Goal: Task Accomplishment & Management: Manage account settings

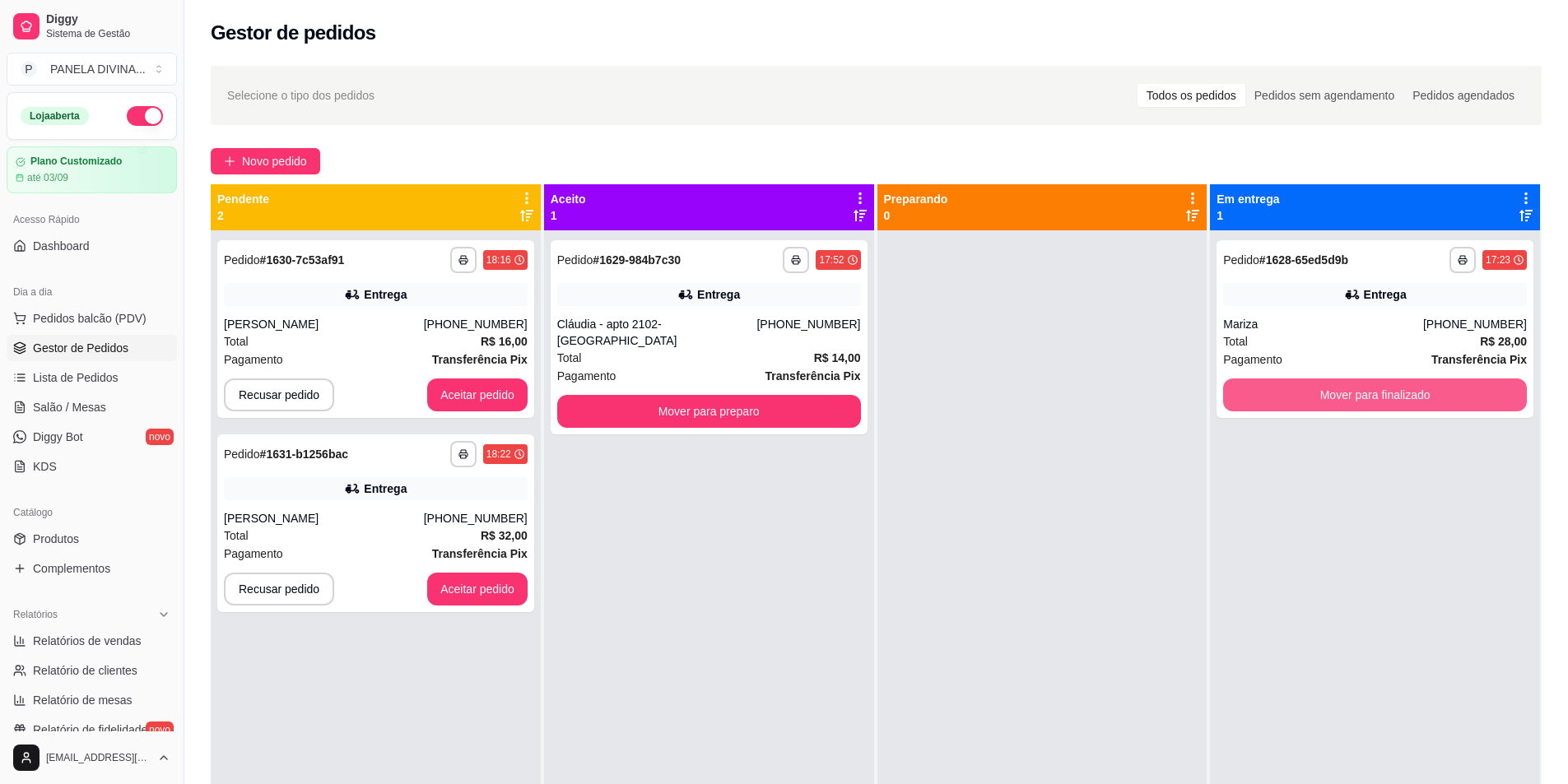
click at [1304, 393] on button "Mover para finalizado" at bounding box center [1375, 395] width 304 height 33
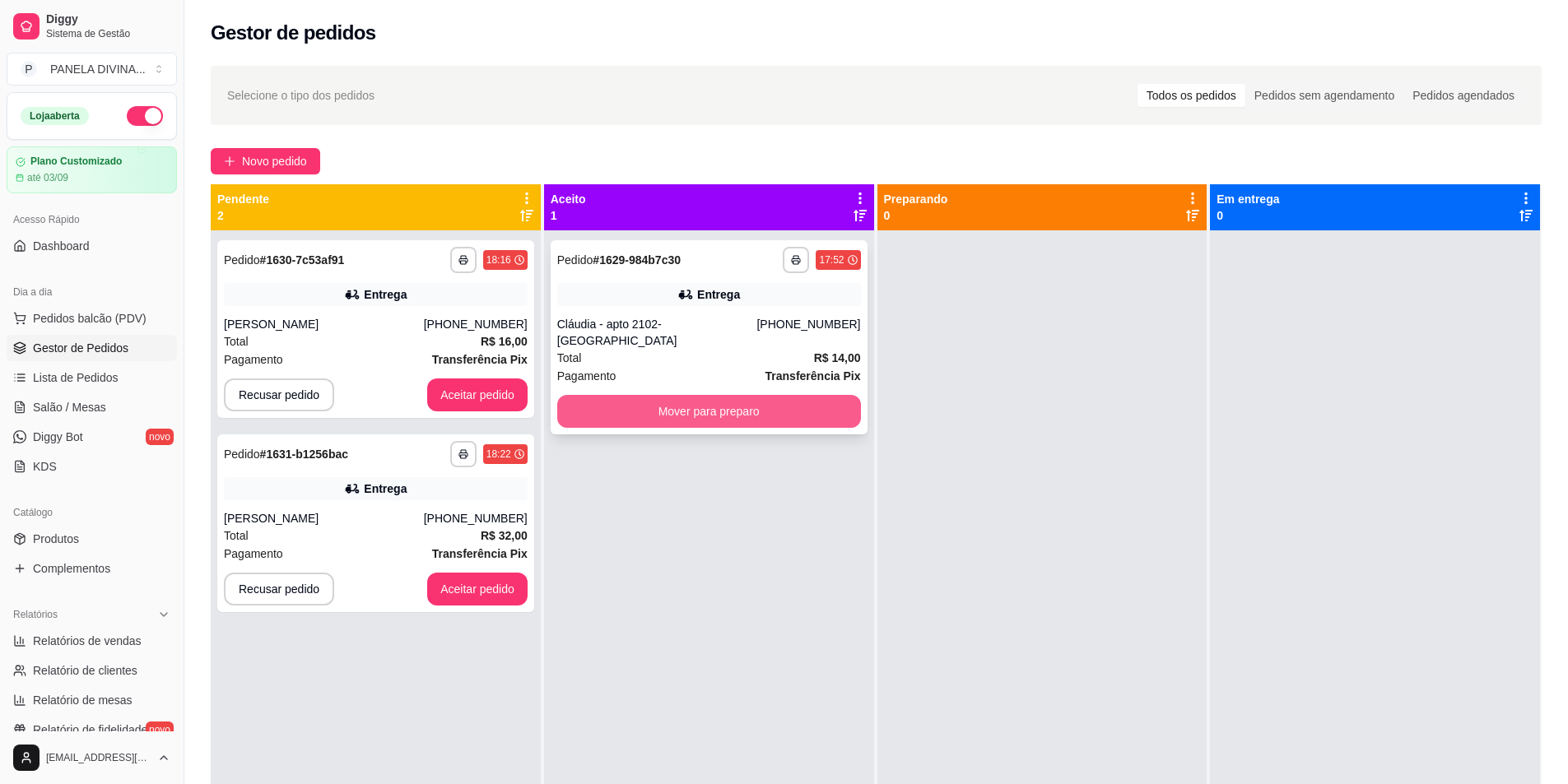
click at [779, 398] on button "Mover para preparo" at bounding box center [708, 411] width 304 height 33
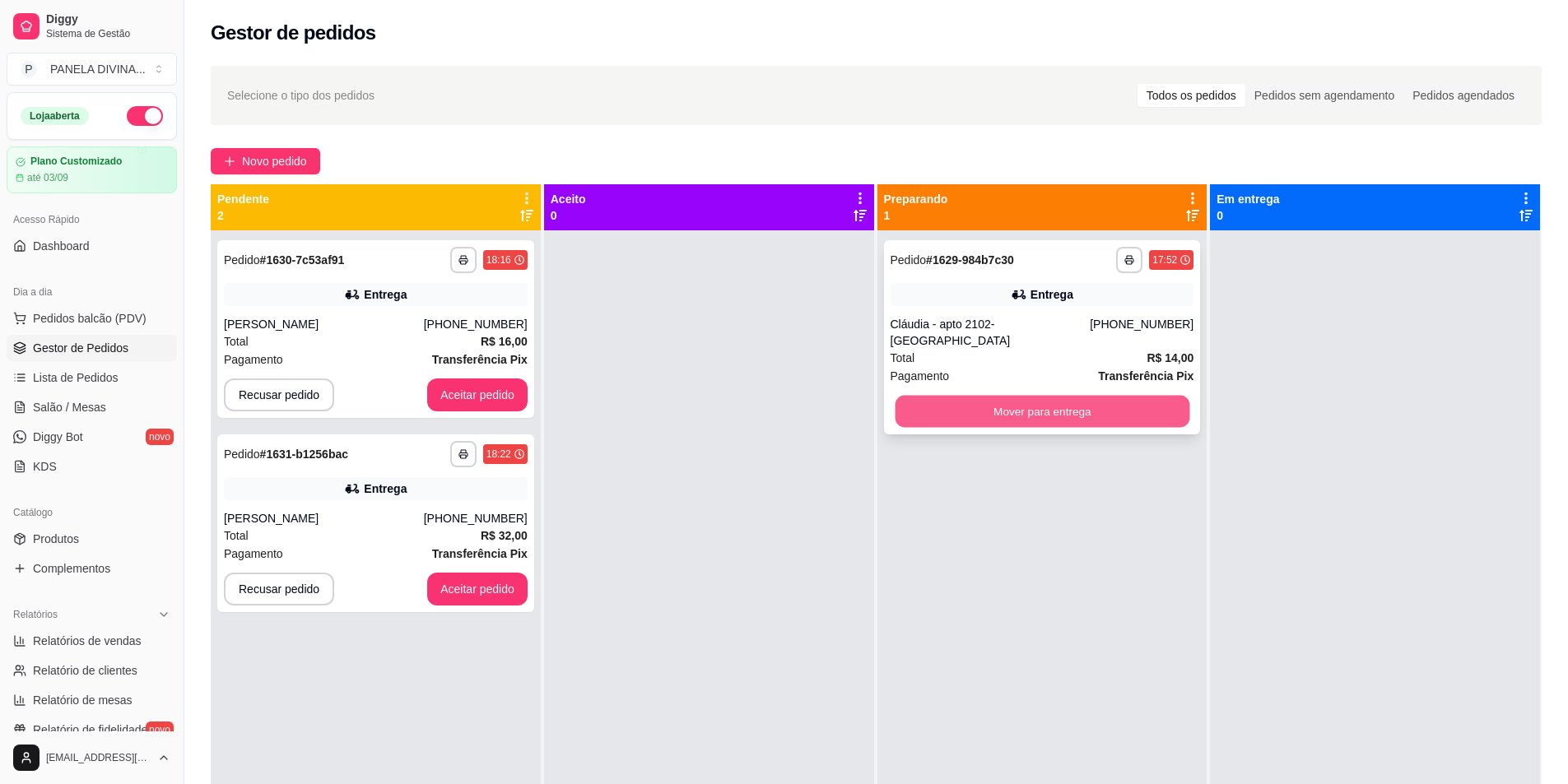
click at [1073, 401] on button "Mover para entrega" at bounding box center [1042, 411] width 295 height 32
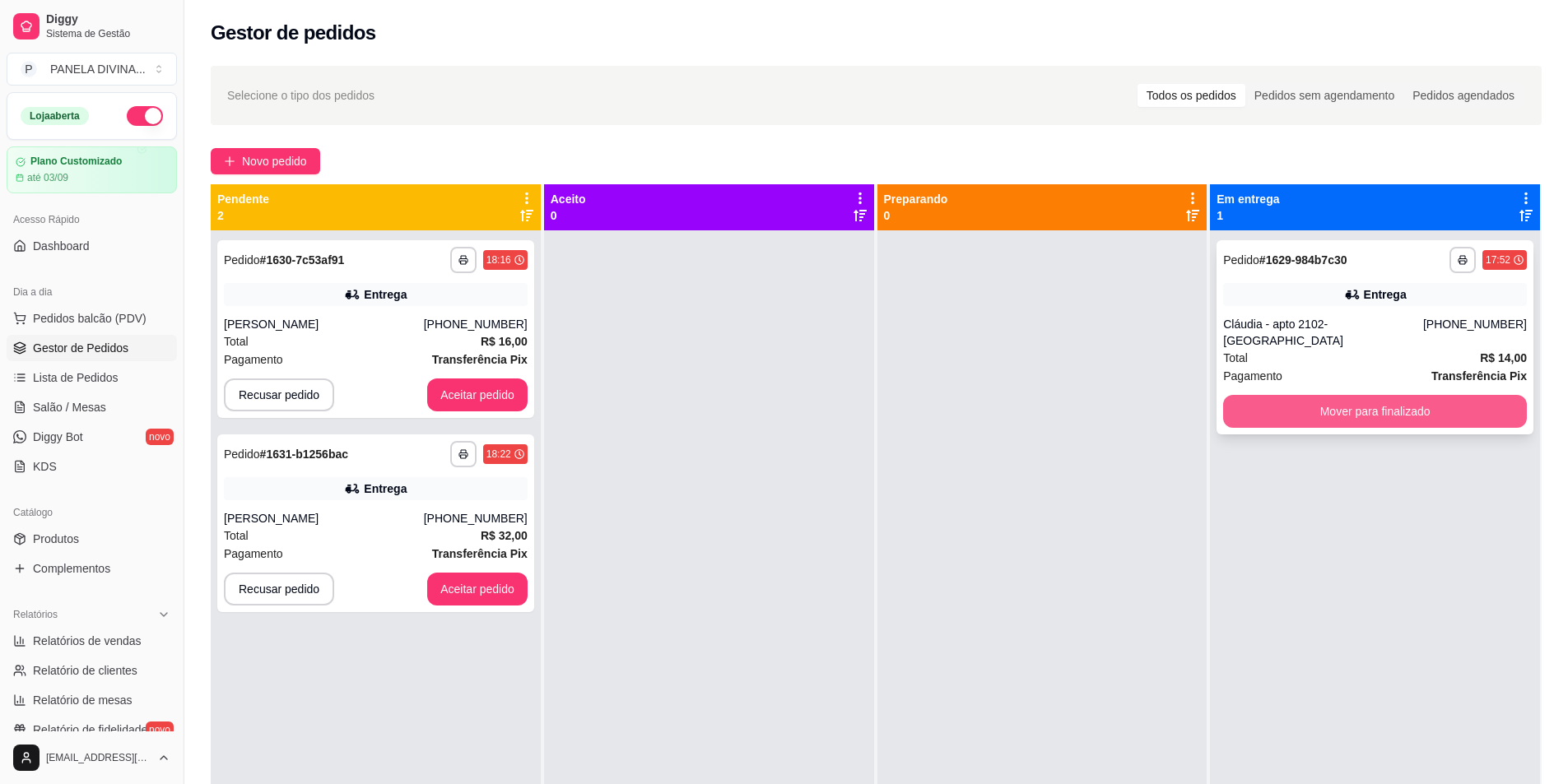
click at [1311, 398] on button "Mover para finalizado" at bounding box center [1375, 411] width 304 height 33
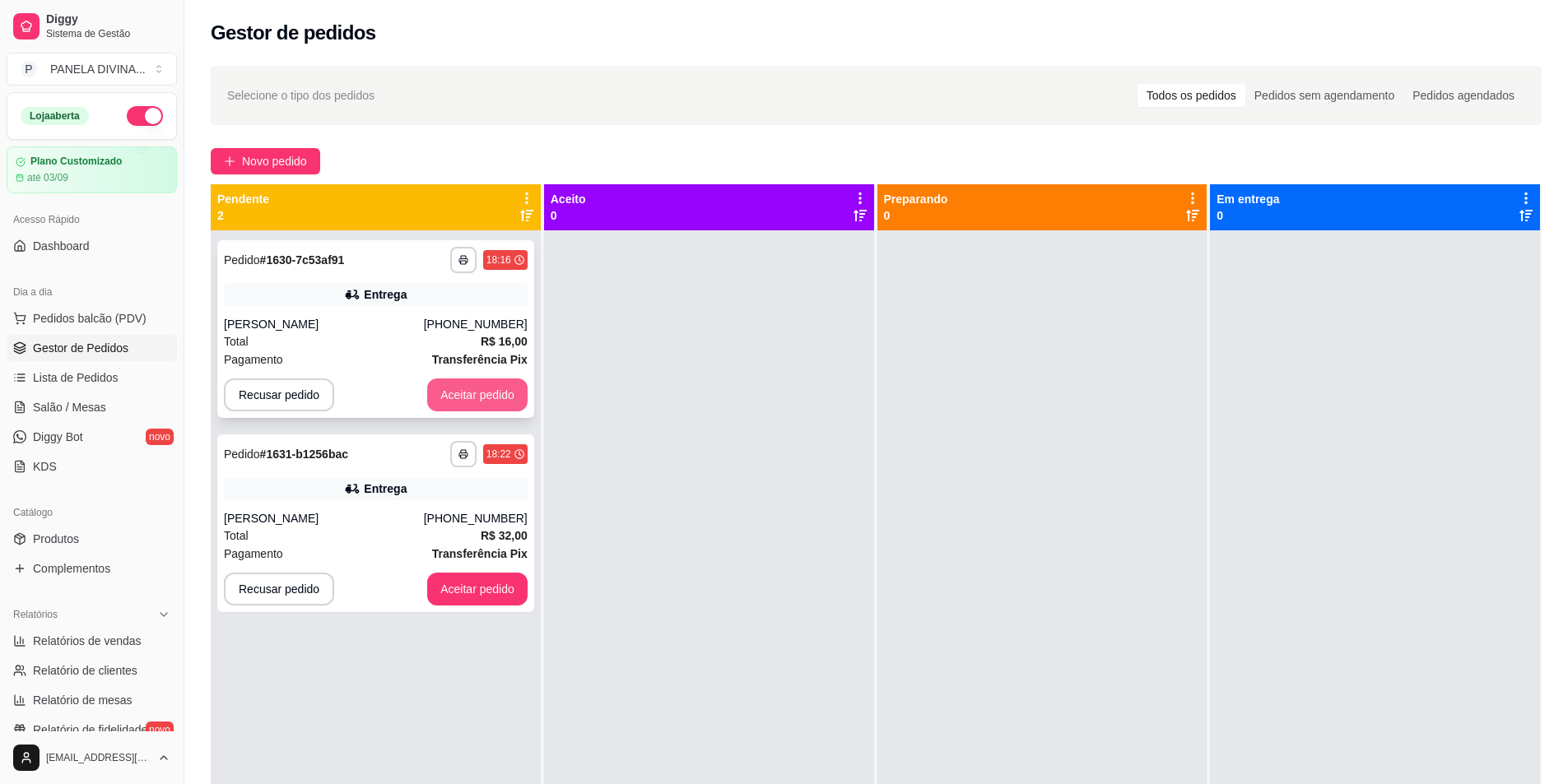
click at [488, 395] on button "Aceitar pedido" at bounding box center [477, 395] width 101 height 33
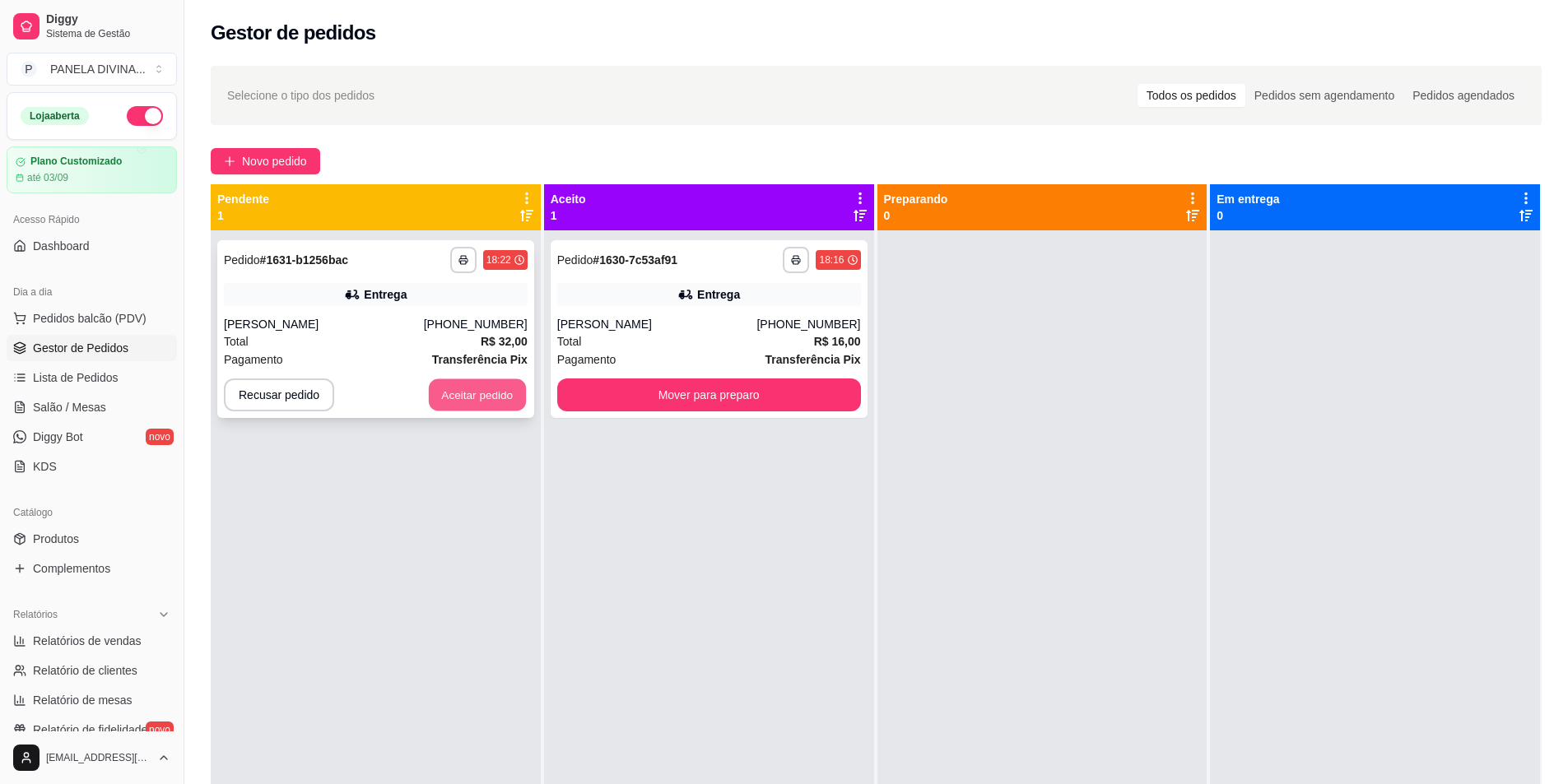
click at [488, 389] on button "Aceitar pedido" at bounding box center [477, 394] width 97 height 32
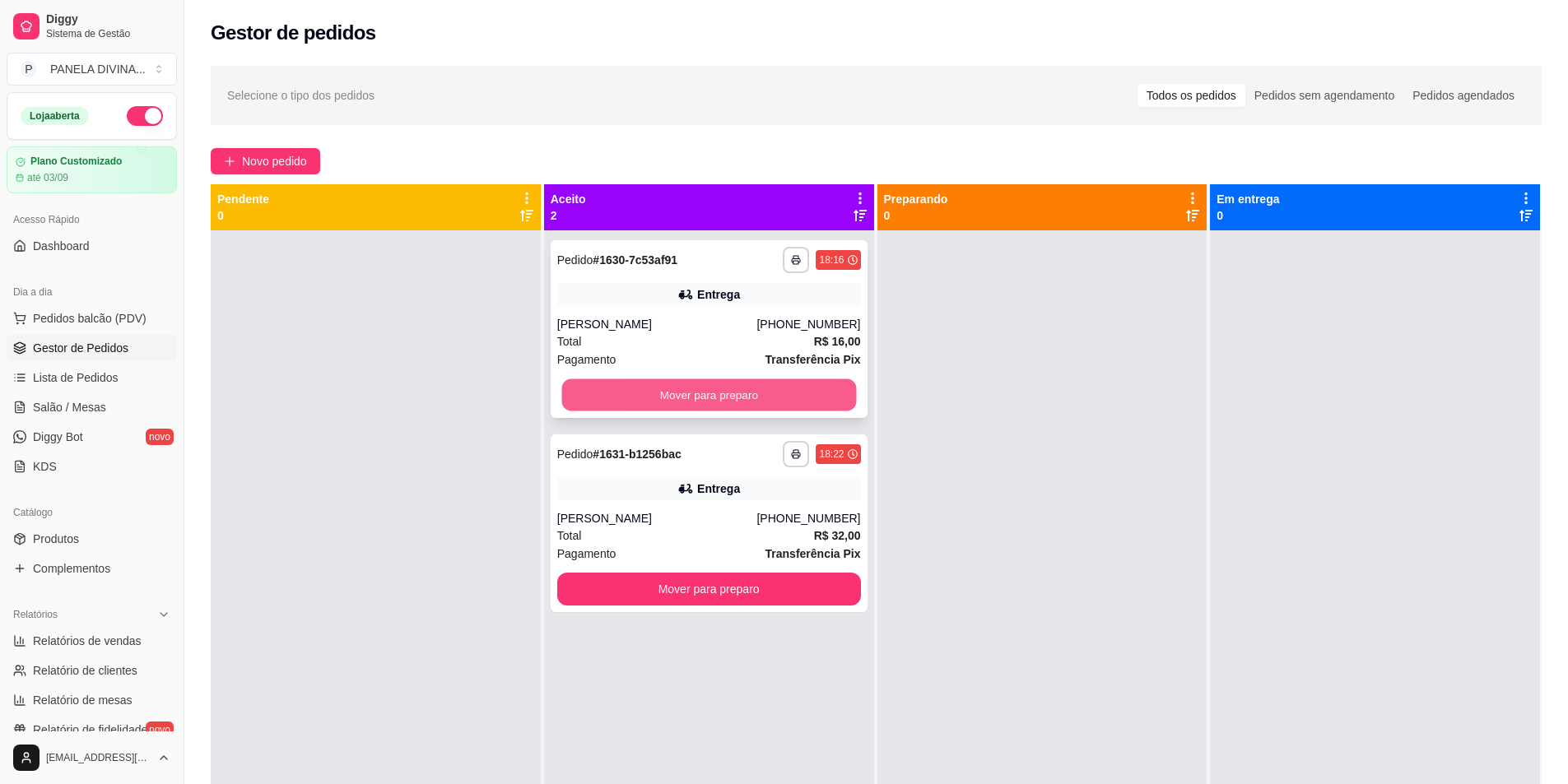
click at [689, 390] on button "Mover para preparo" at bounding box center [709, 394] width 295 height 32
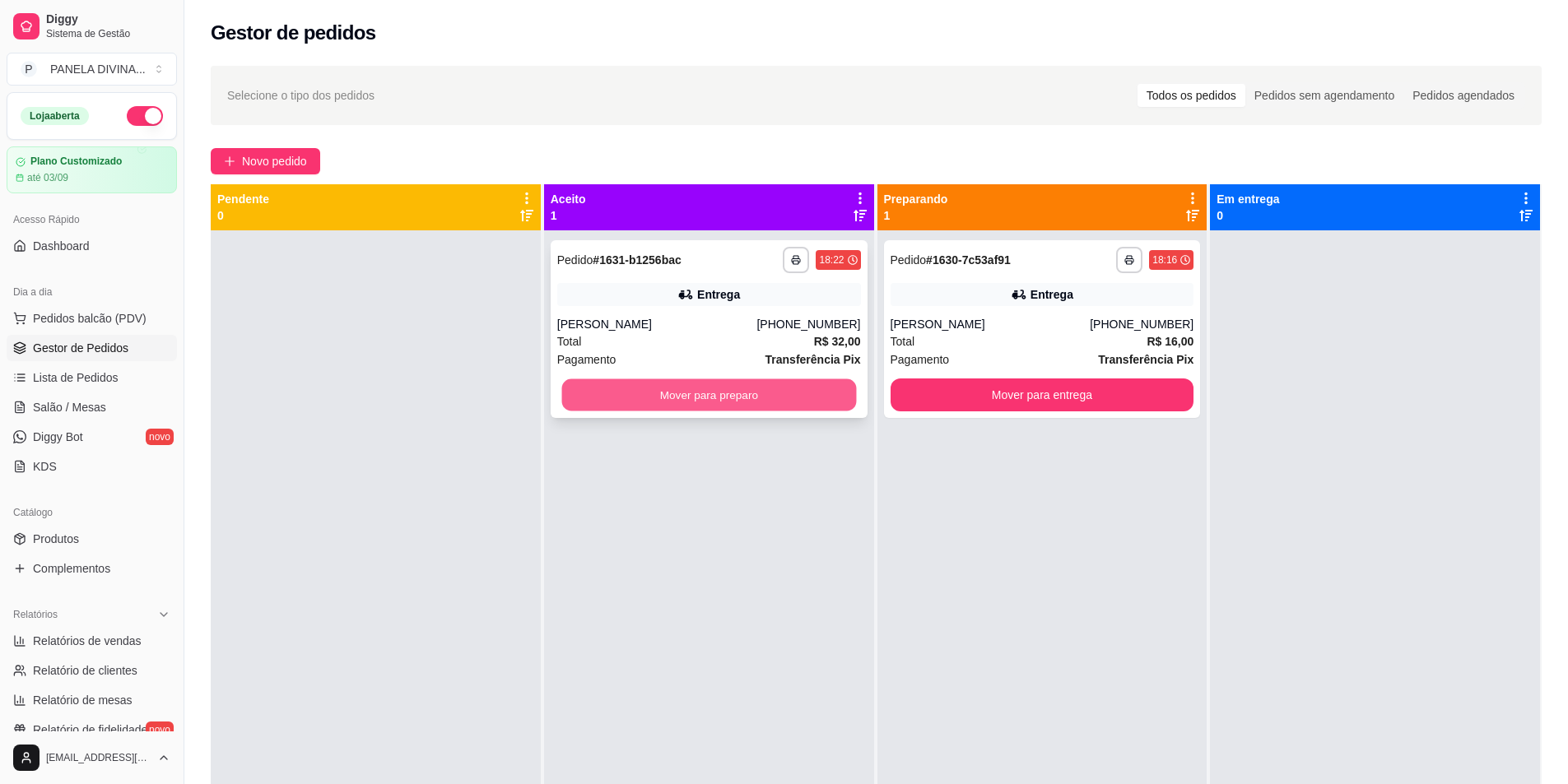
click at [661, 398] on button "Mover para preparo" at bounding box center [709, 394] width 295 height 32
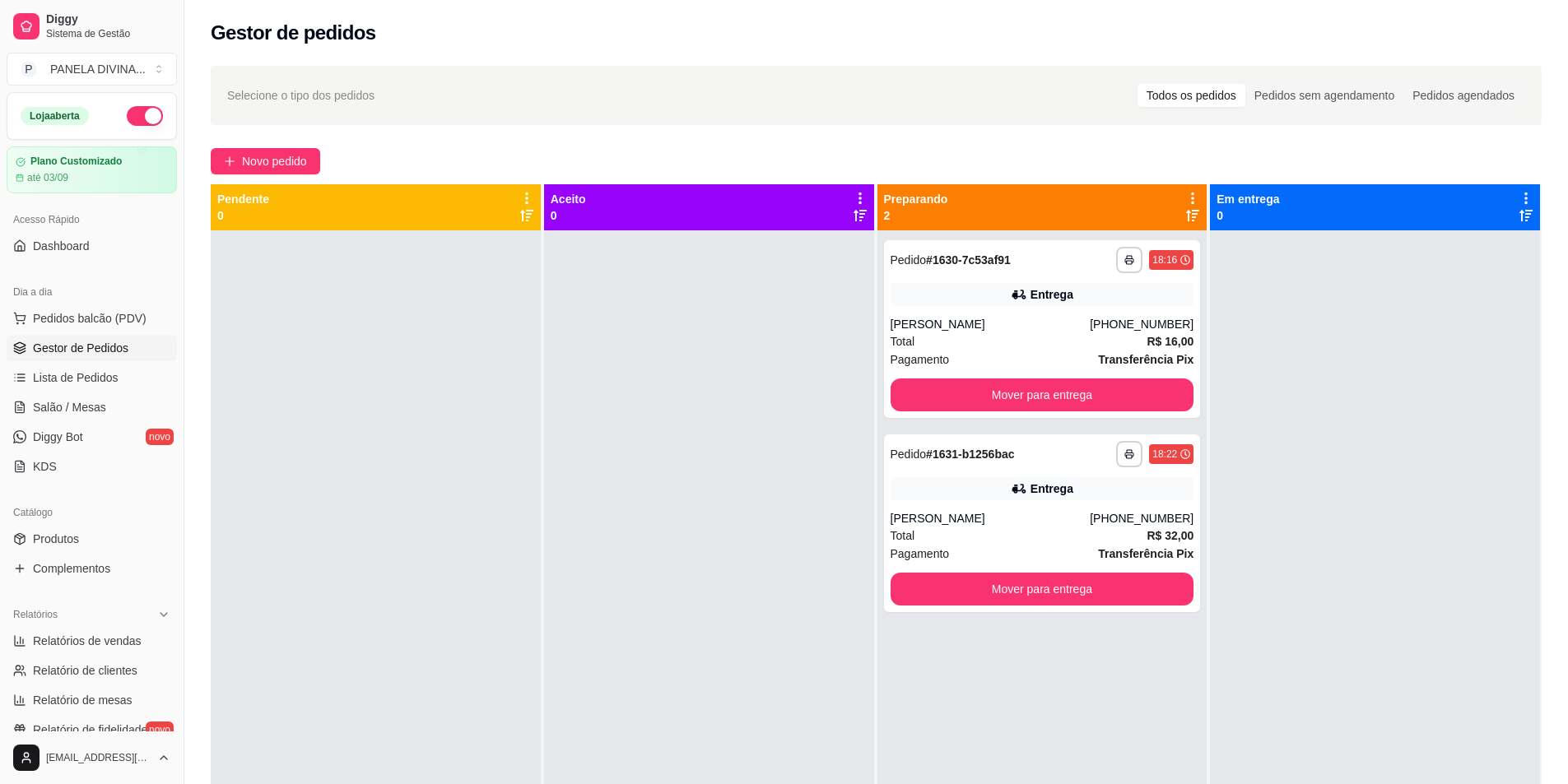
click at [588, 378] on div at bounding box center [709, 622] width 330 height 784
click at [589, 378] on div at bounding box center [709, 622] width 330 height 784
click at [551, 349] on div at bounding box center [709, 622] width 330 height 784
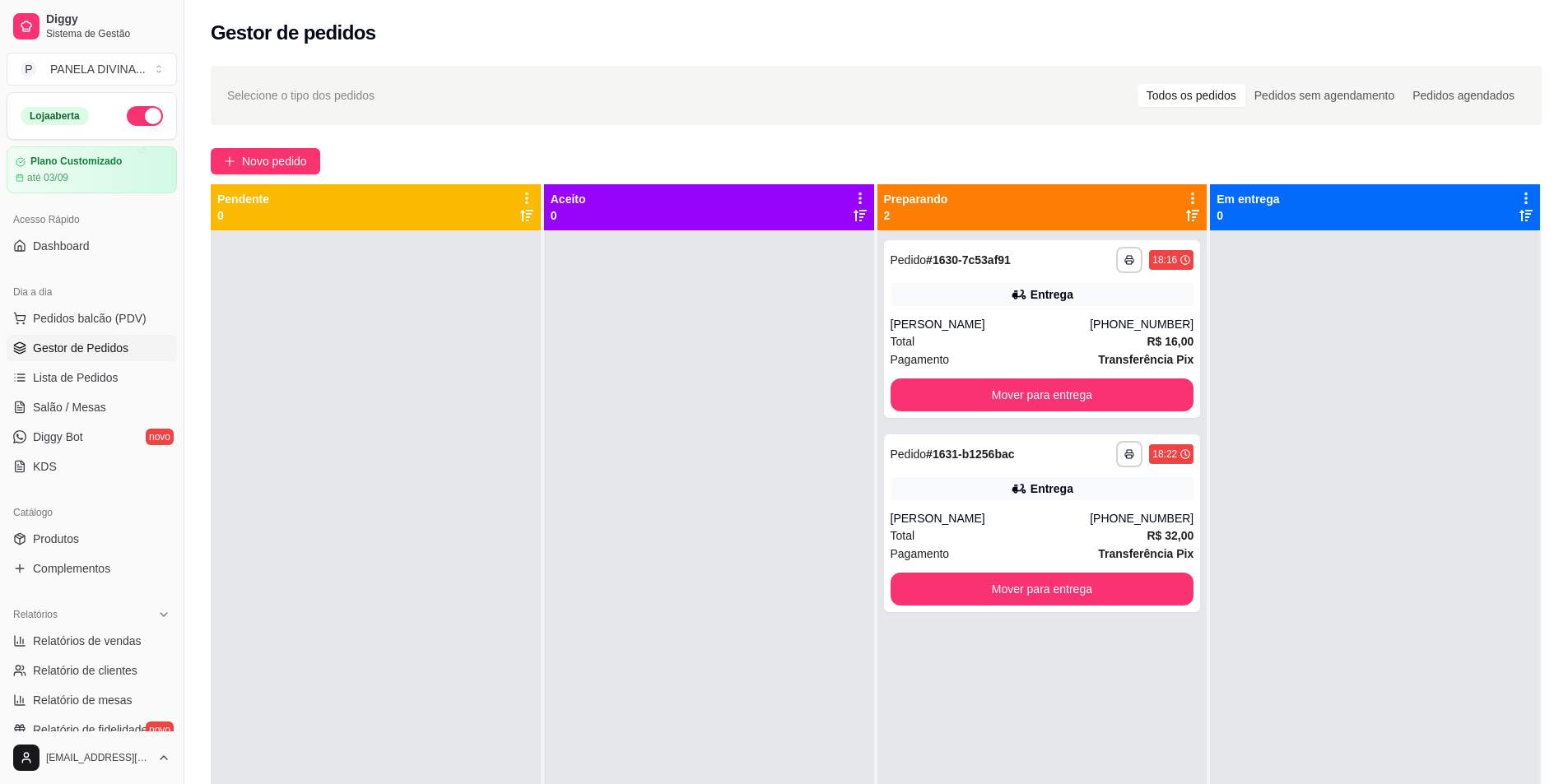
click at [549, 349] on div at bounding box center [709, 622] width 330 height 784
click at [547, 348] on div at bounding box center [709, 622] width 330 height 784
drag, startPoint x: 819, startPoint y: 143, endPoint x: 805, endPoint y: 162, distance: 23.6
click at [818, 143] on div "**********" at bounding box center [876, 521] width 1383 height 931
click at [689, 399] on div at bounding box center [709, 622] width 330 height 784
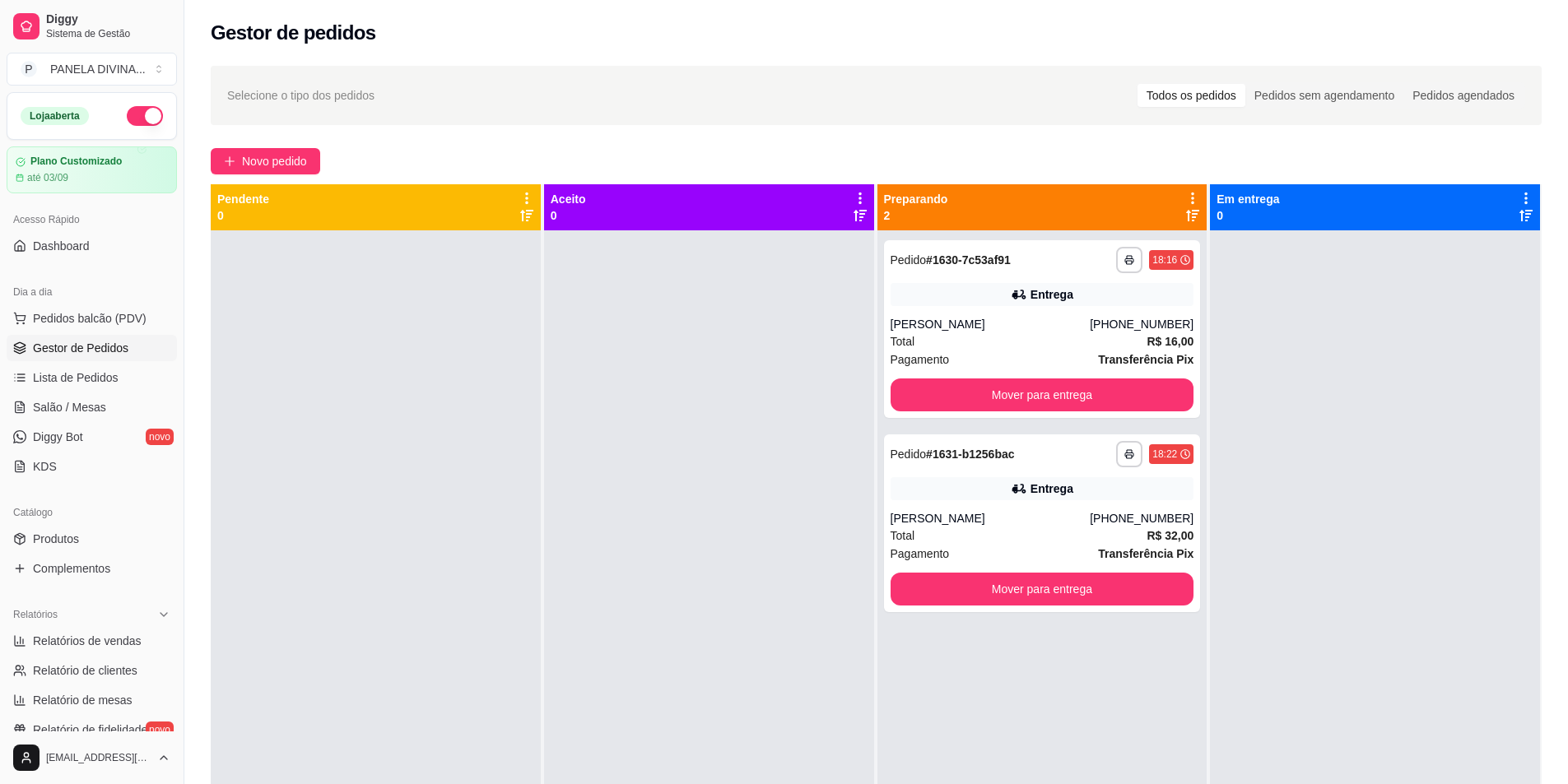
click at [1355, 597] on div at bounding box center [1375, 622] width 330 height 784
click at [990, 394] on button "Mover para entrega" at bounding box center [1042, 395] width 304 height 33
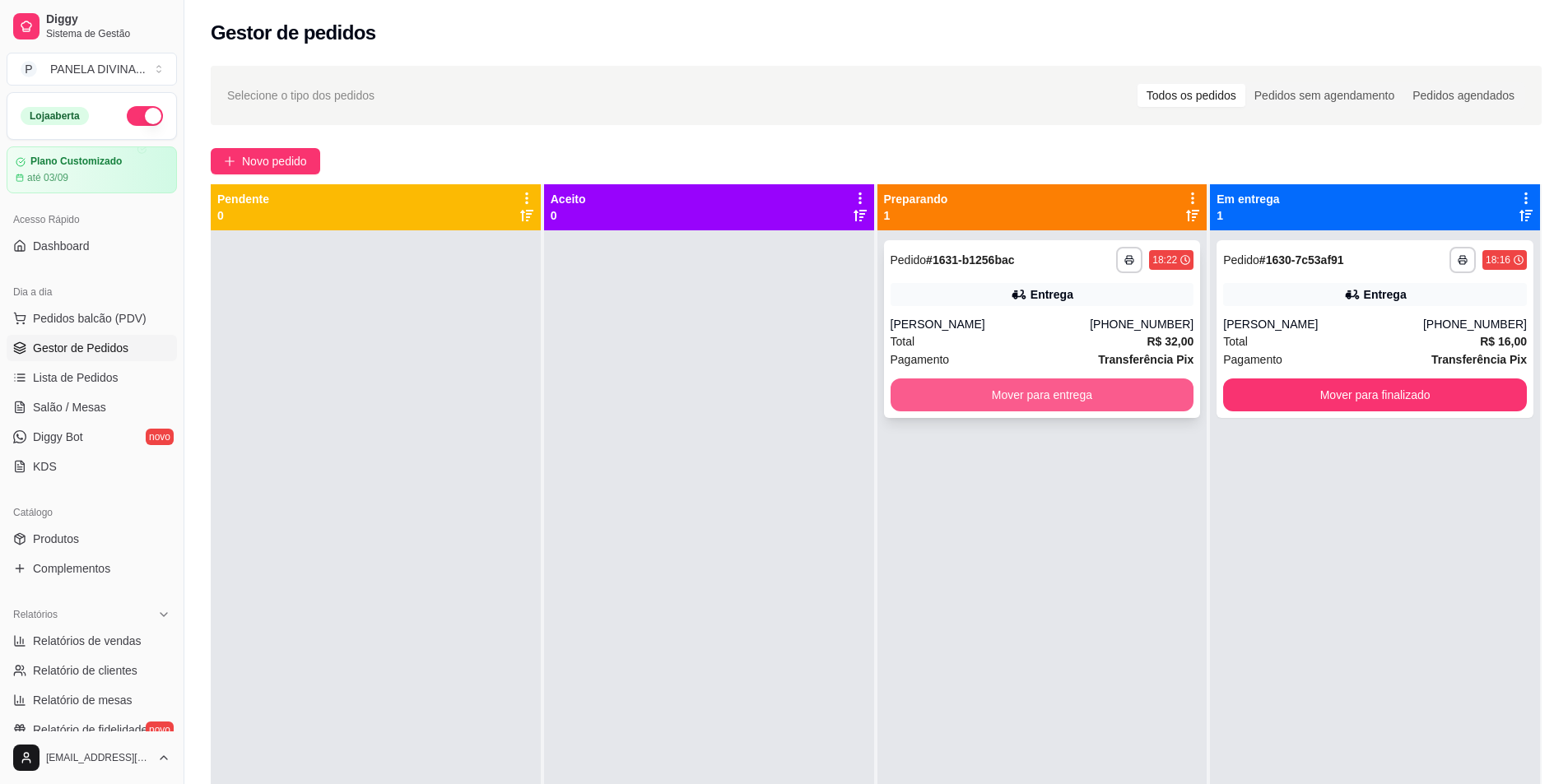
click at [993, 402] on button "Mover para entrega" at bounding box center [1042, 395] width 304 height 33
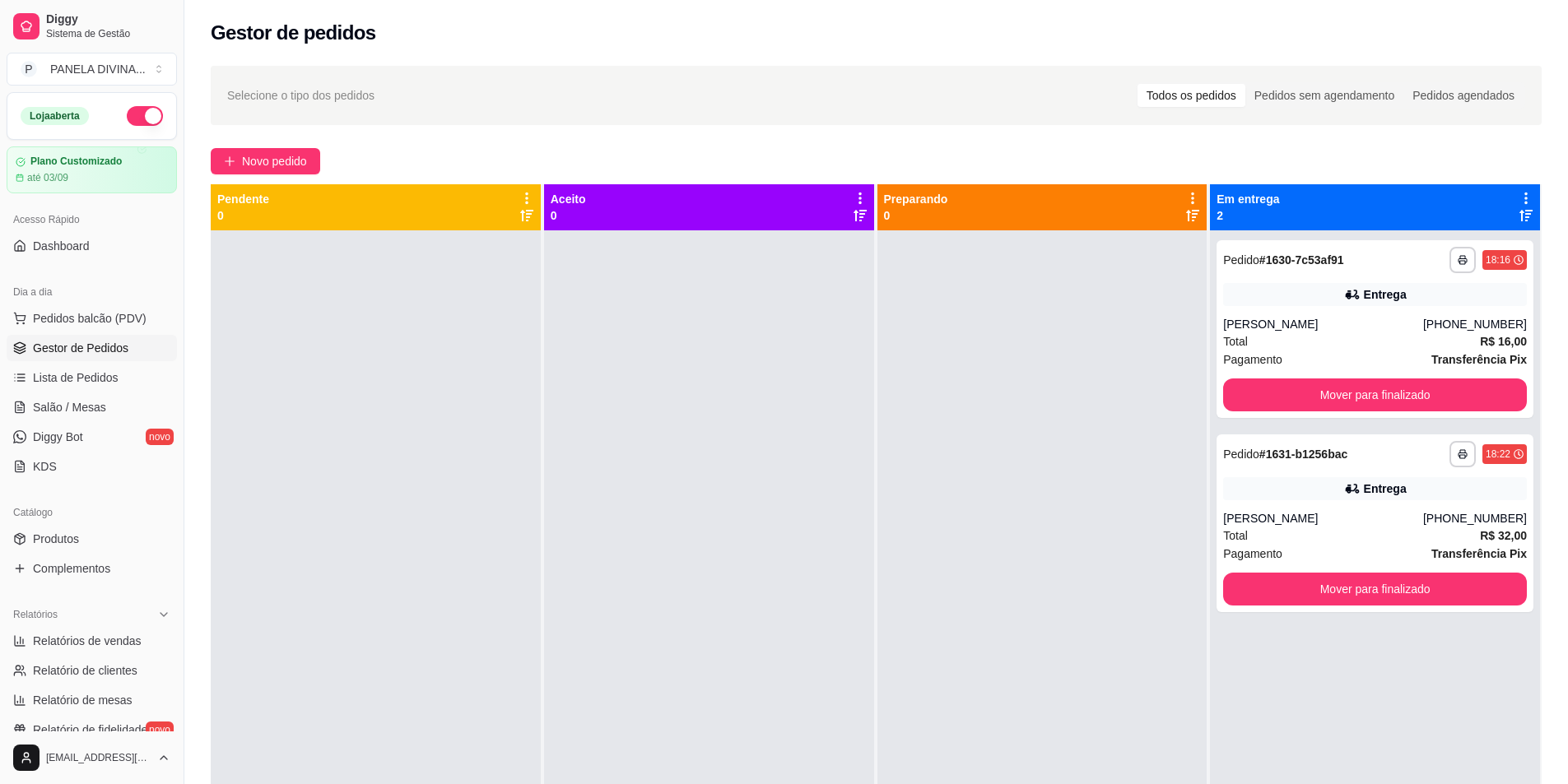
click at [1033, 429] on div at bounding box center [1042, 622] width 330 height 784
click at [663, 377] on div at bounding box center [709, 622] width 330 height 784
click at [442, 373] on div at bounding box center [376, 622] width 330 height 784
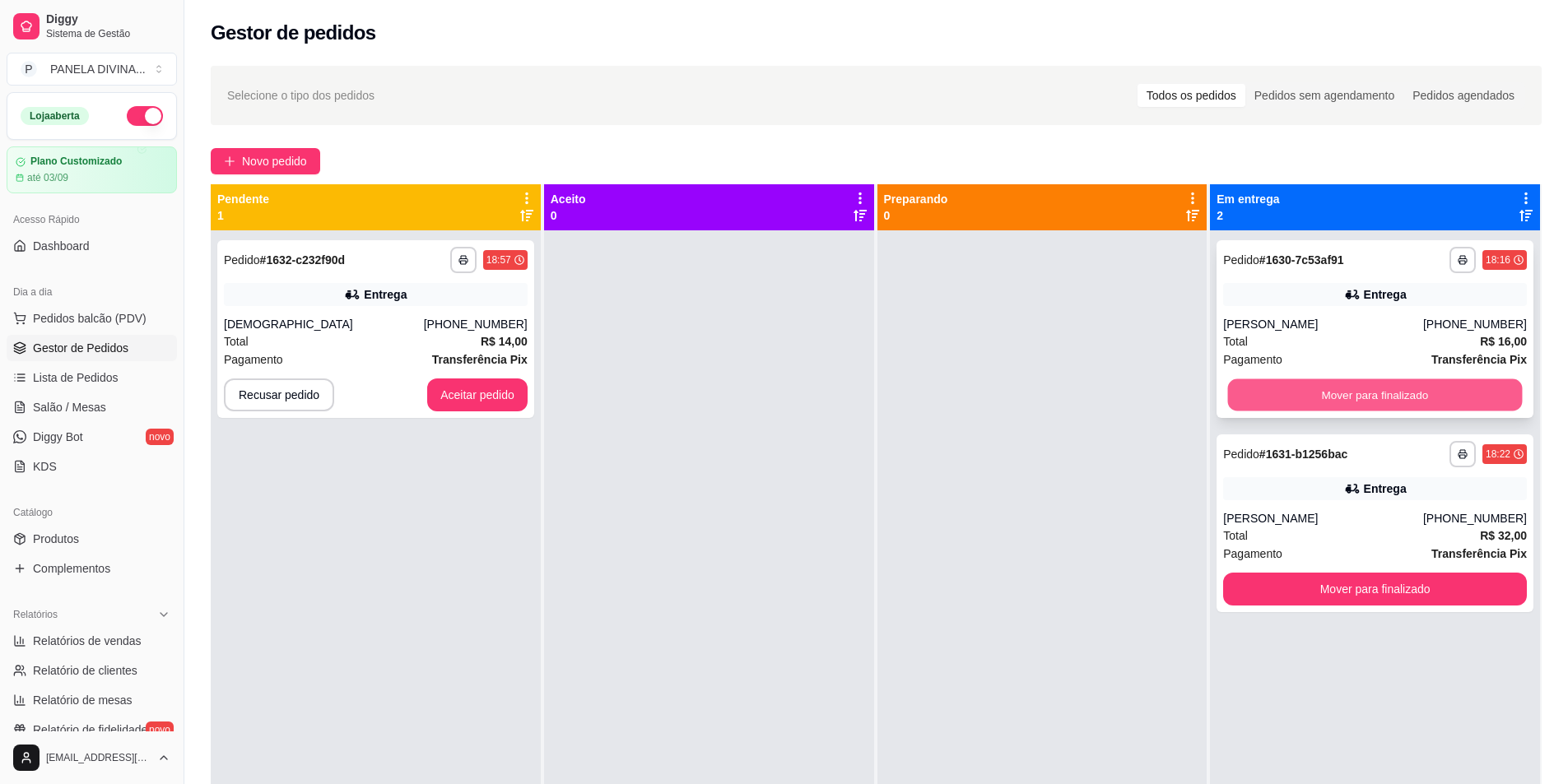
click at [1334, 388] on button "Mover para finalizado" at bounding box center [1376, 394] width 295 height 32
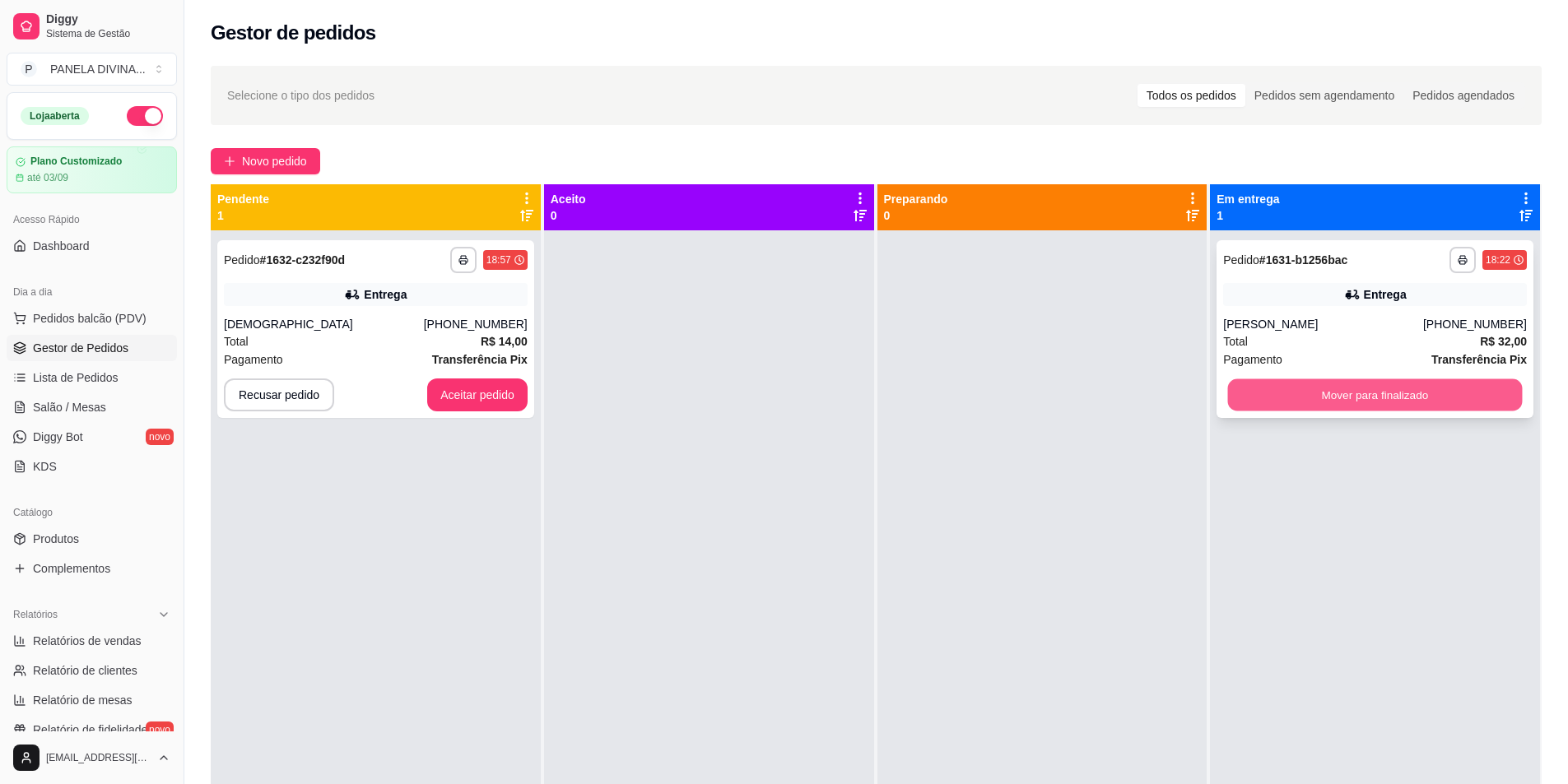
click at [1333, 387] on button "Mover para finalizado" at bounding box center [1376, 394] width 295 height 32
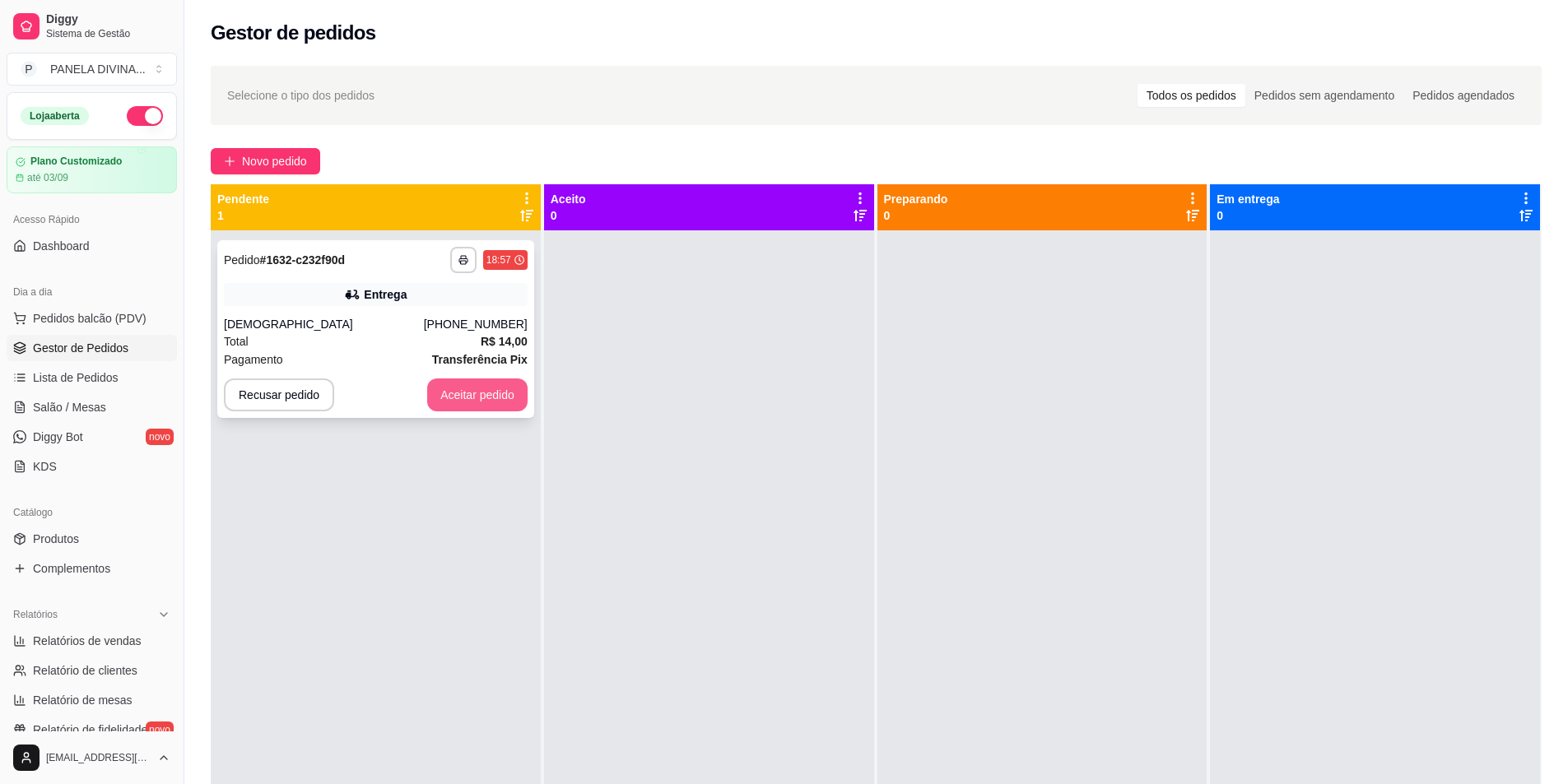
click at [489, 395] on button "Aceitar pedido" at bounding box center [477, 395] width 101 height 33
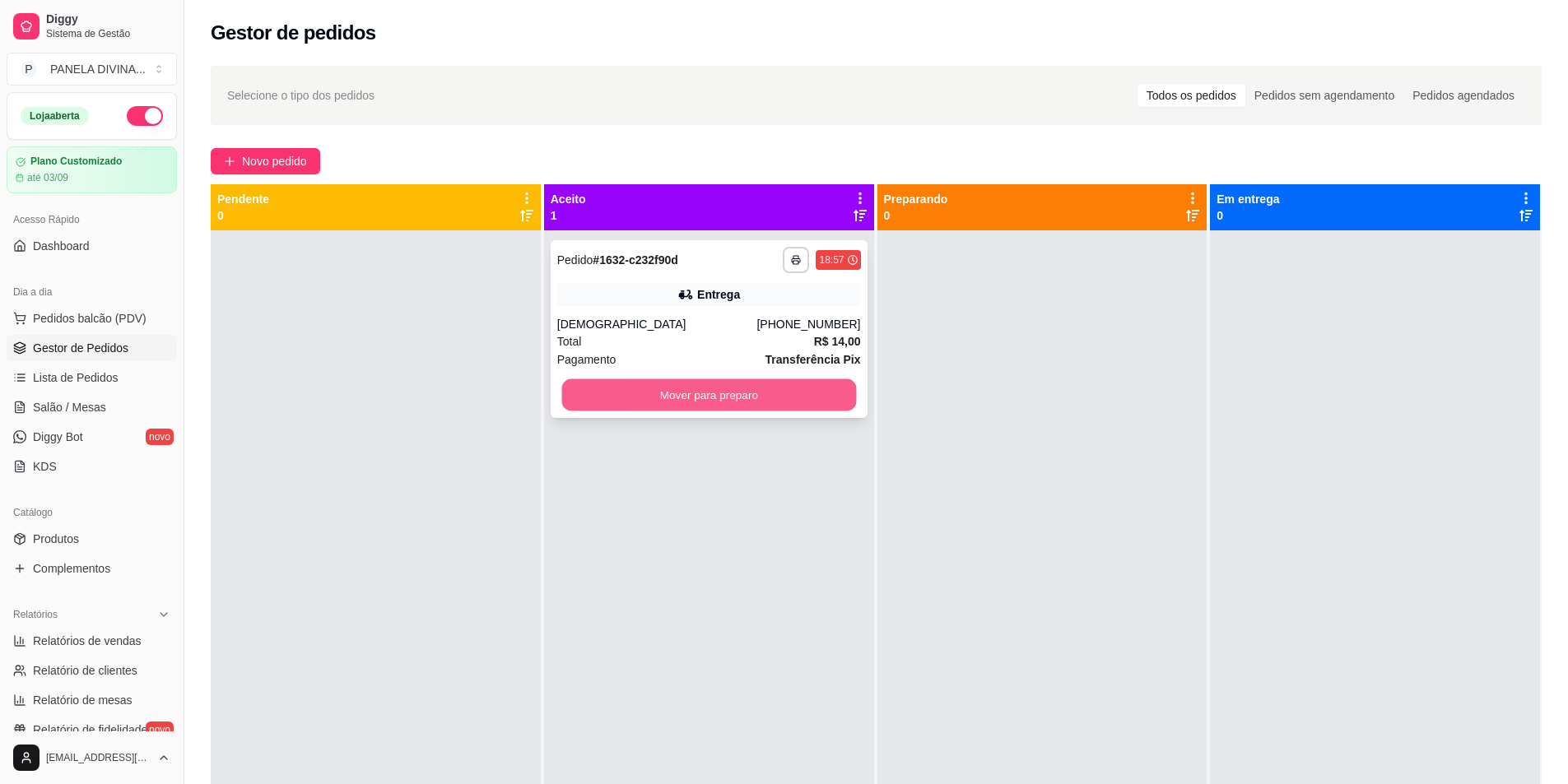
click at [677, 390] on button "Mover para preparo" at bounding box center [709, 394] width 295 height 32
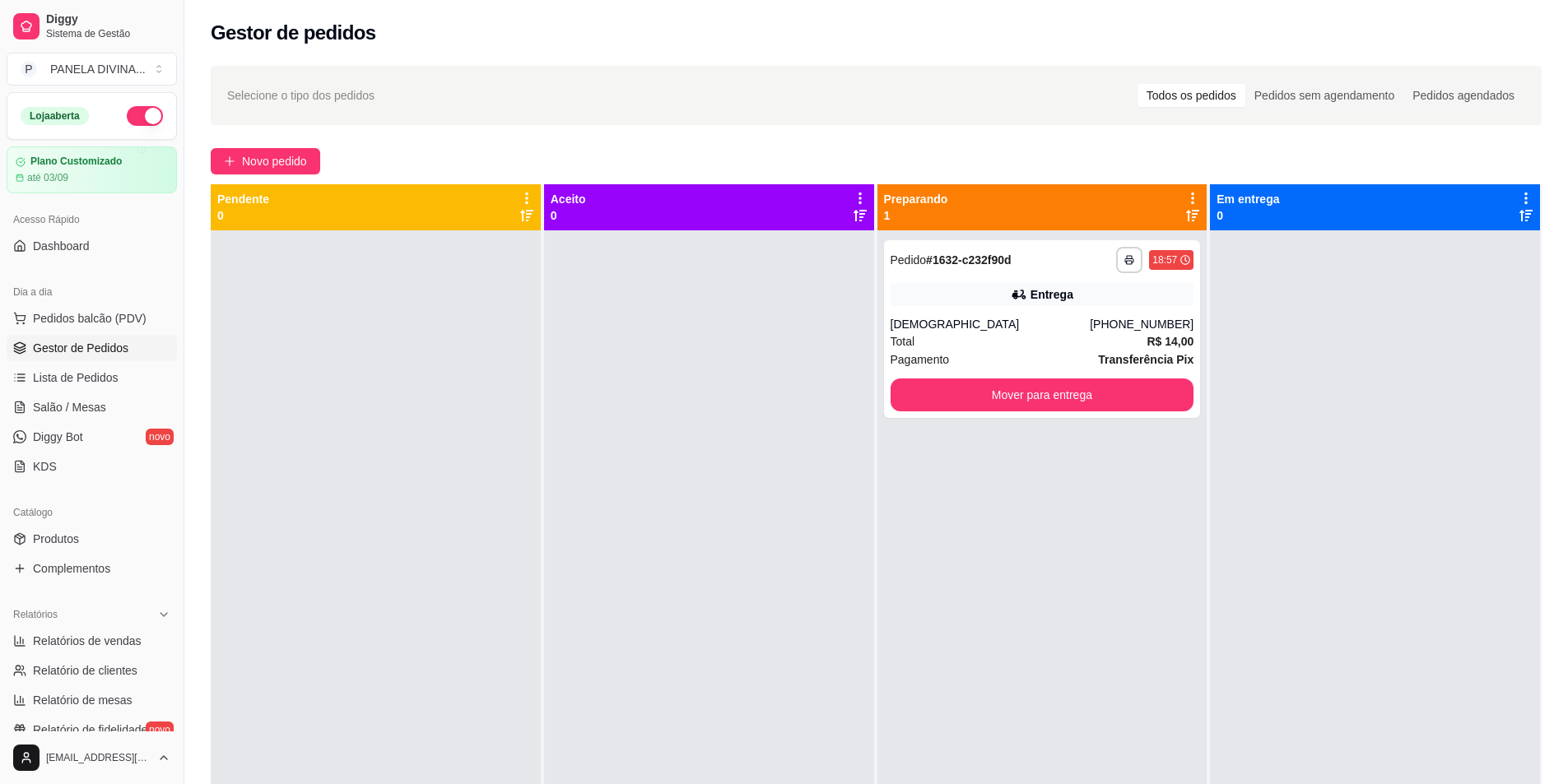
click at [742, 386] on div at bounding box center [709, 622] width 330 height 784
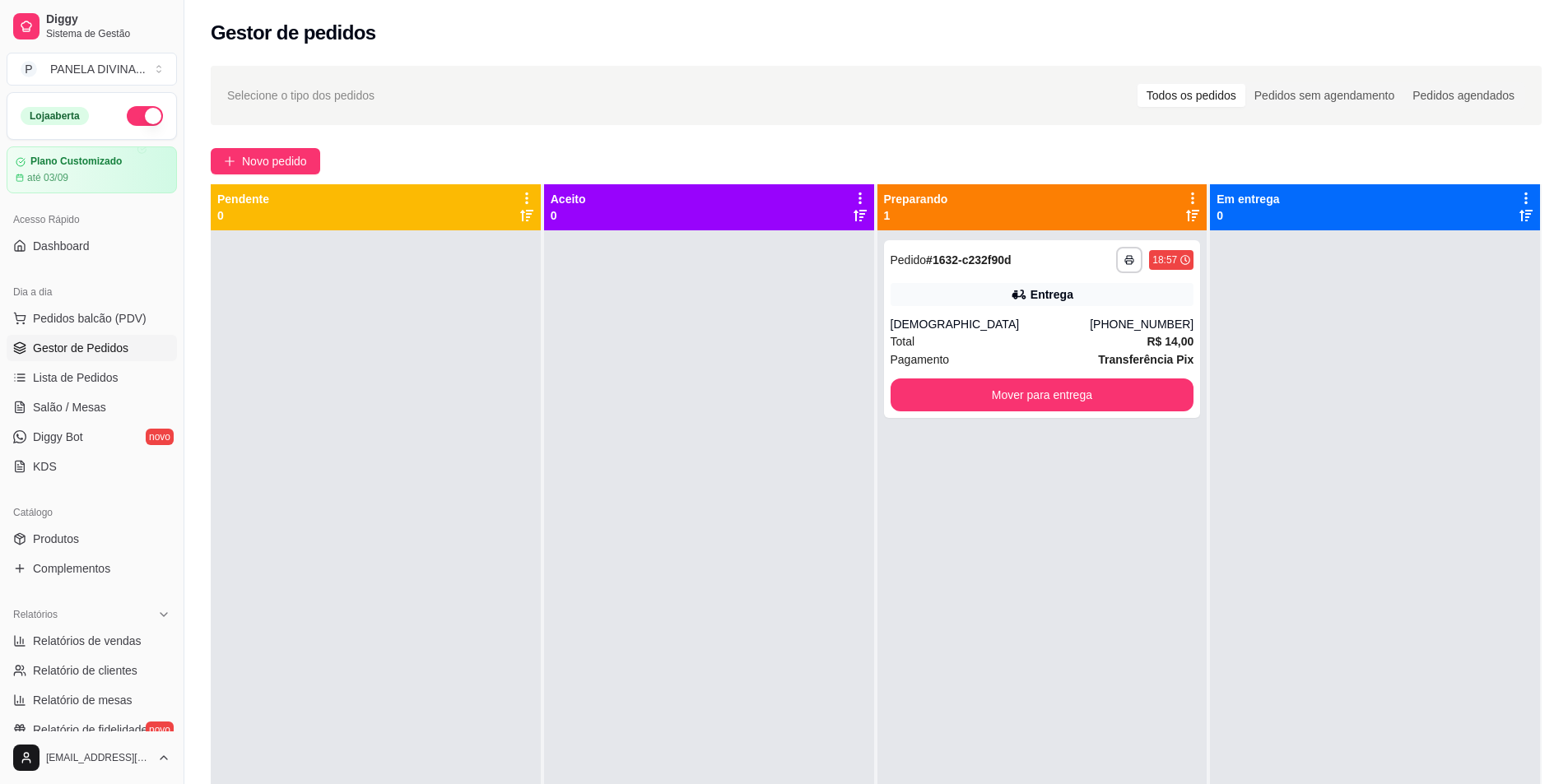
click at [770, 480] on div at bounding box center [709, 622] width 330 height 784
drag, startPoint x: 769, startPoint y: 479, endPoint x: 759, endPoint y: 483, distance: 10.8
click at [763, 481] on div at bounding box center [709, 622] width 330 height 784
click at [941, 439] on div "**********" at bounding box center [1042, 622] width 330 height 784
click at [971, 386] on button "Mover para entrega" at bounding box center [1042, 395] width 304 height 33
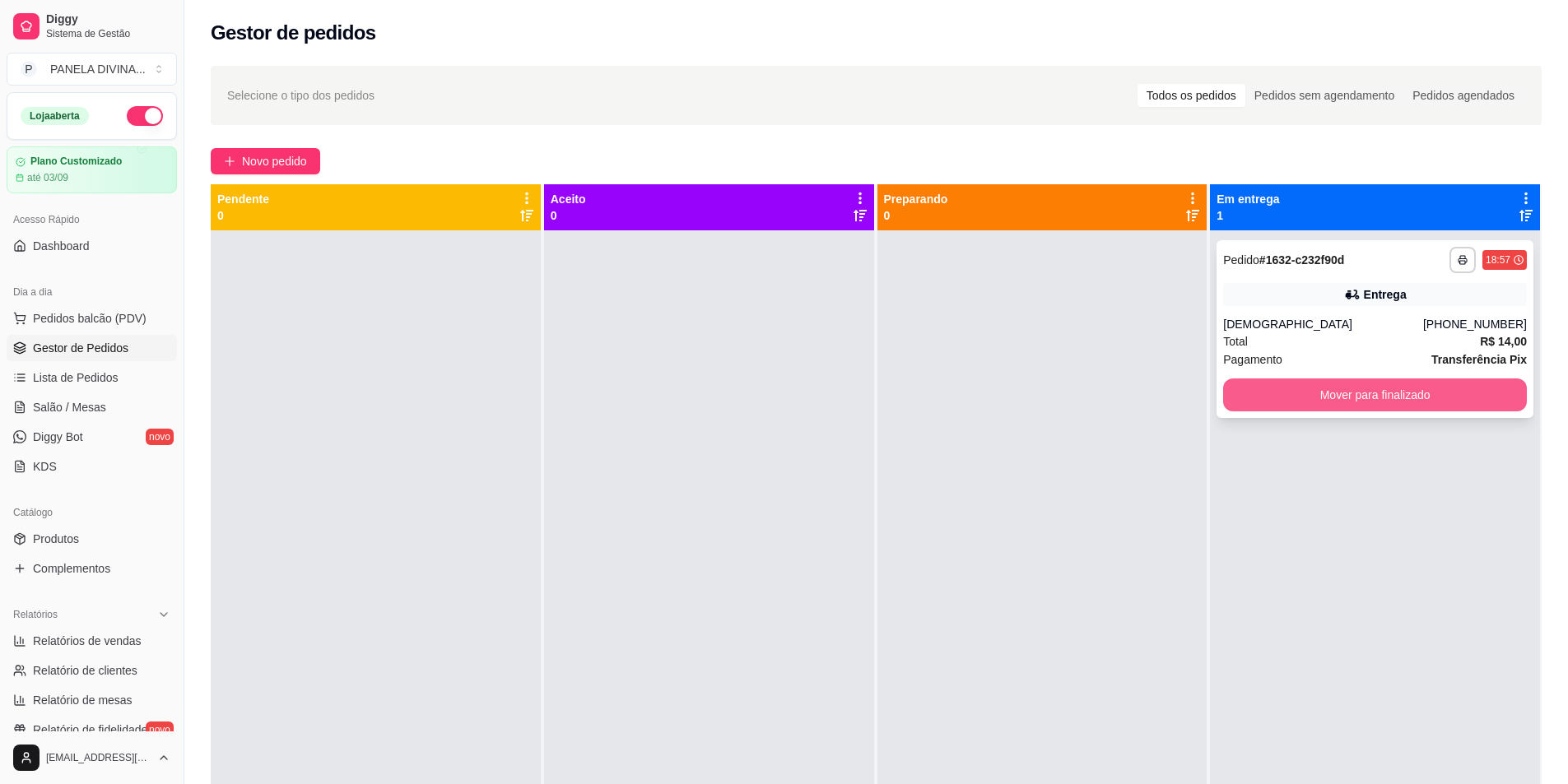
click at [1265, 405] on button "Mover para finalizado" at bounding box center [1375, 395] width 304 height 33
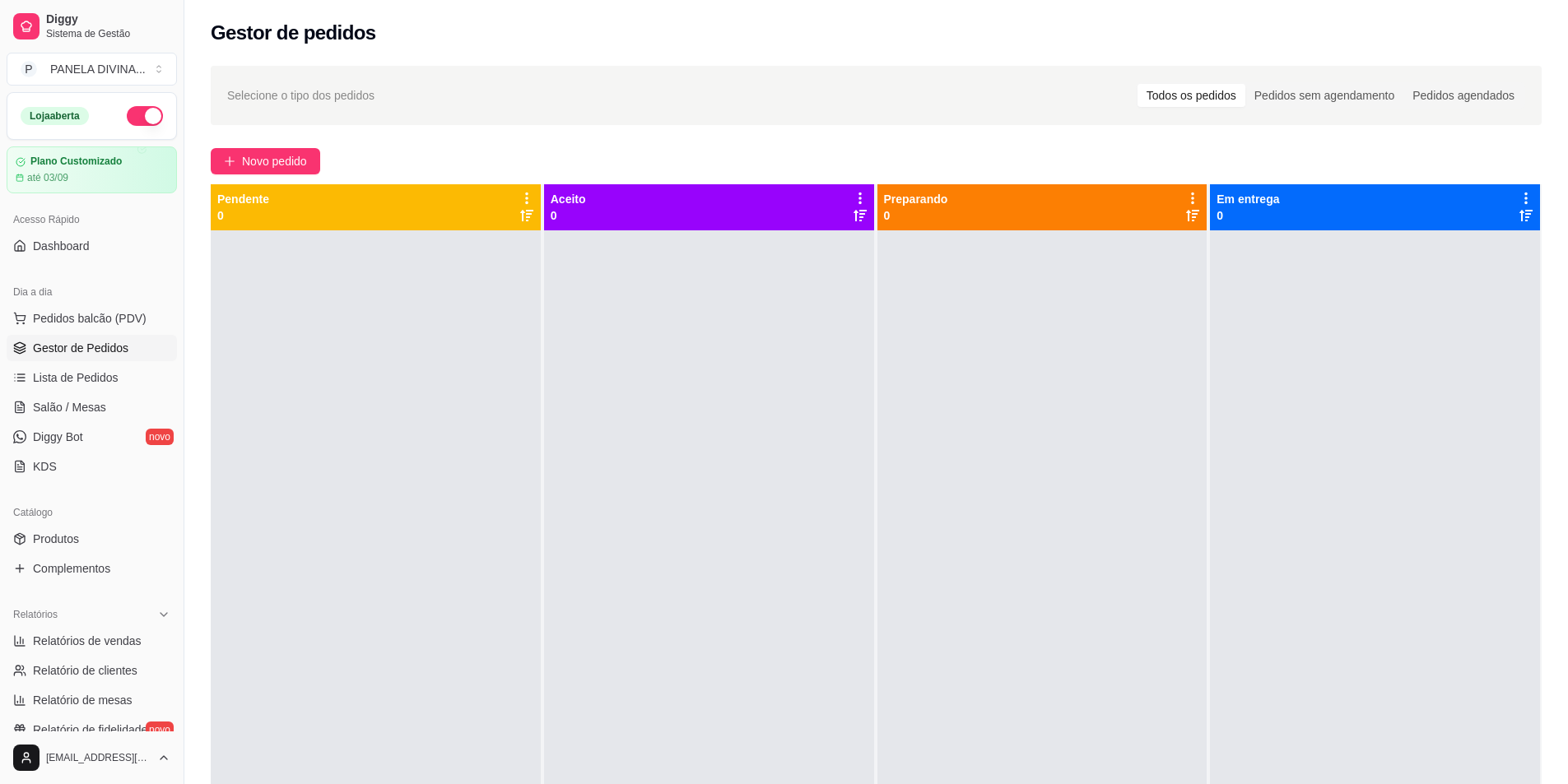
drag, startPoint x: 663, startPoint y: 154, endPoint x: 648, endPoint y: 156, distance: 15.1
click at [660, 154] on div "Novo pedido" at bounding box center [876, 161] width 1331 height 26
